Goal: Transaction & Acquisition: Purchase product/service

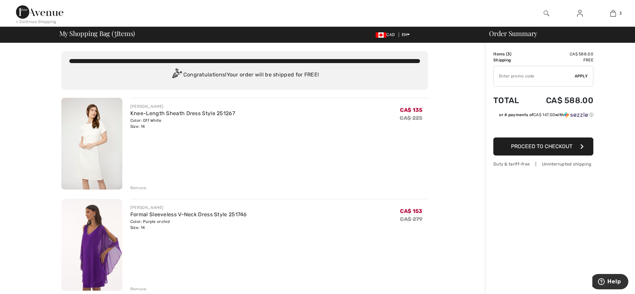
click at [137, 188] on div "Remove" at bounding box center [138, 188] width 16 height 6
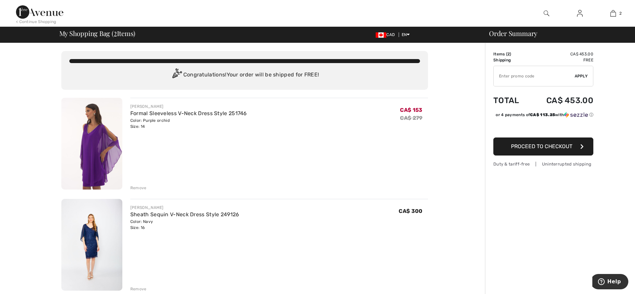
click at [89, 229] on img at bounding box center [91, 245] width 61 height 92
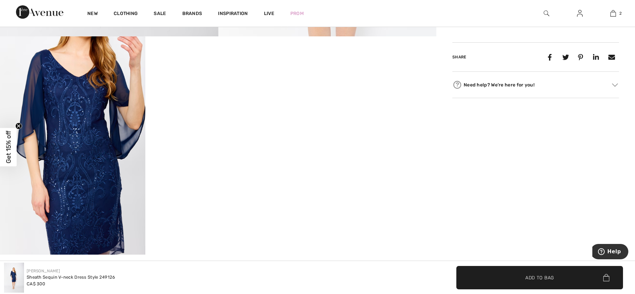
scroll to position [333, 0]
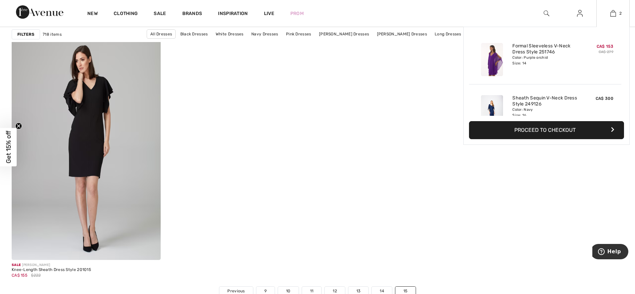
click at [542, 132] on button "Proceed to Checkout" at bounding box center [546, 130] width 155 height 18
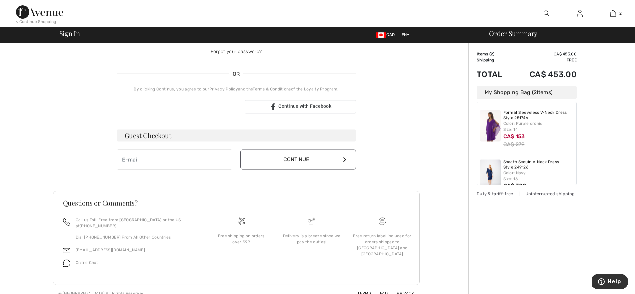
scroll to position [125, 0]
click at [154, 157] on input "email" at bounding box center [175, 158] width 116 height 20
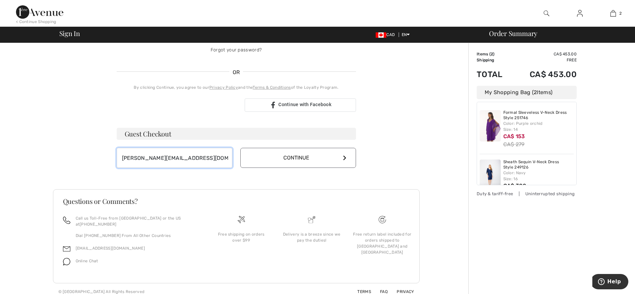
type input "[PERSON_NAME][EMAIL_ADDRESS][DOMAIN_NAME]"
click at [346, 157] on icon at bounding box center [344, 157] width 3 height 5
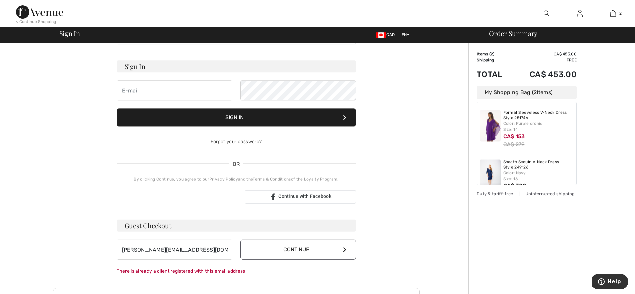
scroll to position [0, 0]
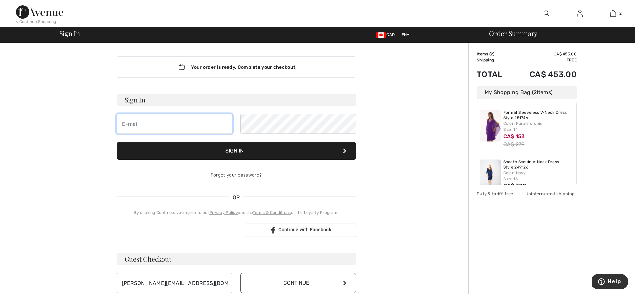
click at [155, 126] on input "email" at bounding box center [175, 124] width 116 height 20
type input "[PERSON_NAME][EMAIL_ADDRESS][DOMAIN_NAME]"
click at [237, 174] on link "Forgot your password?" at bounding box center [236, 175] width 51 height 6
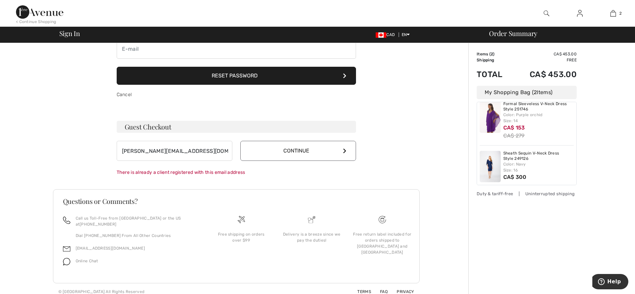
scroll to position [13, 0]
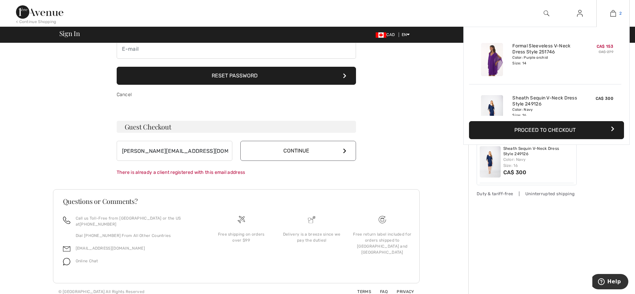
click at [612, 15] on img at bounding box center [613, 13] width 6 height 8
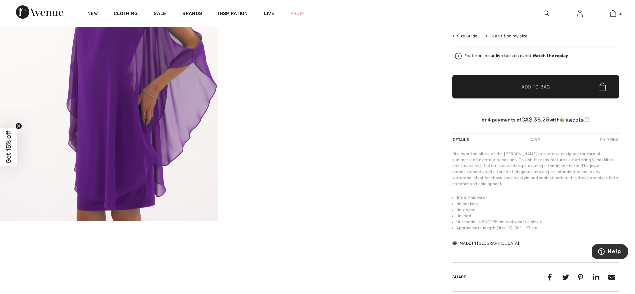
scroll to position [167, 0]
